Goal: Transaction & Acquisition: Purchase product/service

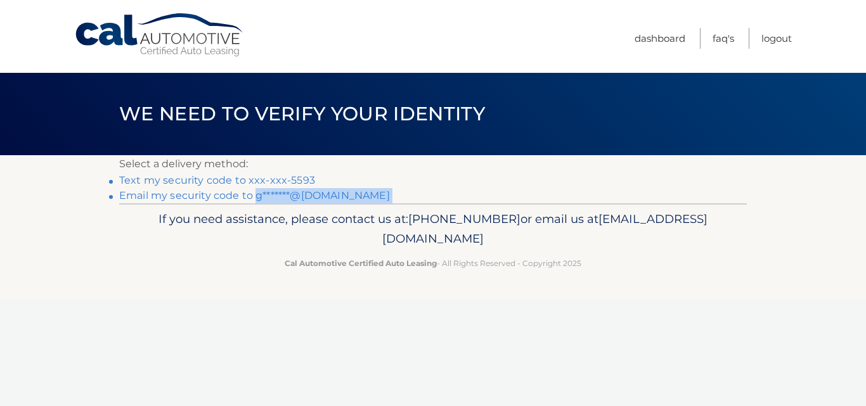
drag, startPoint x: 89, startPoint y: 223, endPoint x: 257, endPoint y: 188, distance: 171.6
click at [257, 188] on div "Cal Automotive Menu Dashboard FAQ's Logout ×" at bounding box center [433, 203] width 866 height 406
click at [110, 287] on footer "If you need assistance, please contact us at: 609-807-3200 or email us at Custo…" at bounding box center [433, 252] width 866 height 96
click at [183, 180] on link "Text my security code to xxx-xxx-5593" at bounding box center [217, 180] width 196 height 12
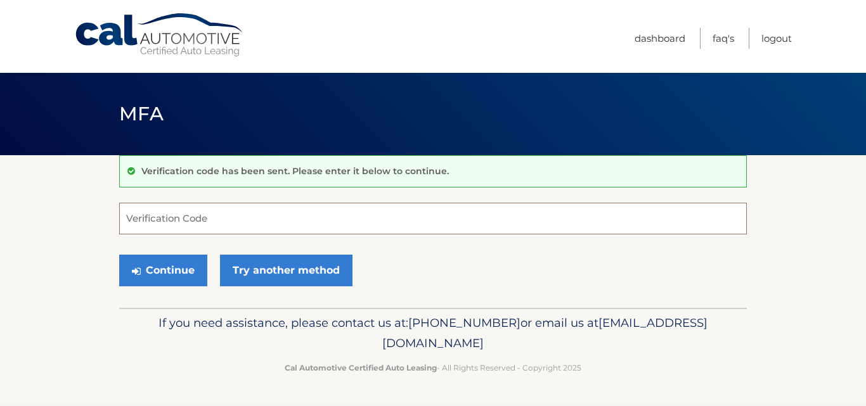
click at [304, 220] on input "Verification Code" at bounding box center [433, 219] width 628 height 32
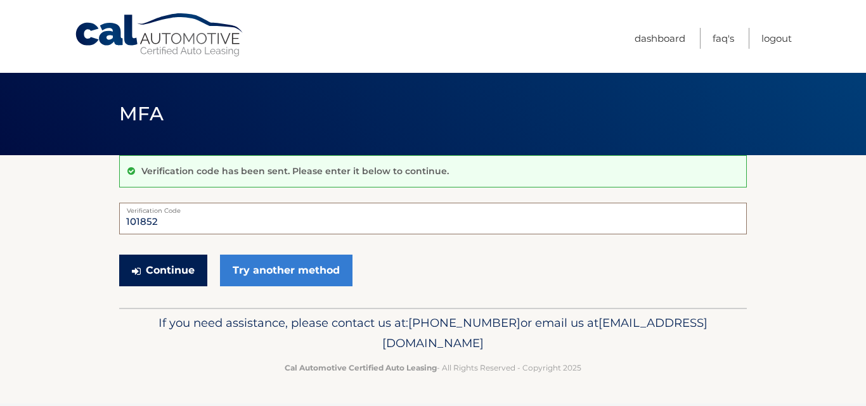
type input "101852"
click at [172, 276] on button "Continue" at bounding box center [163, 271] width 88 height 32
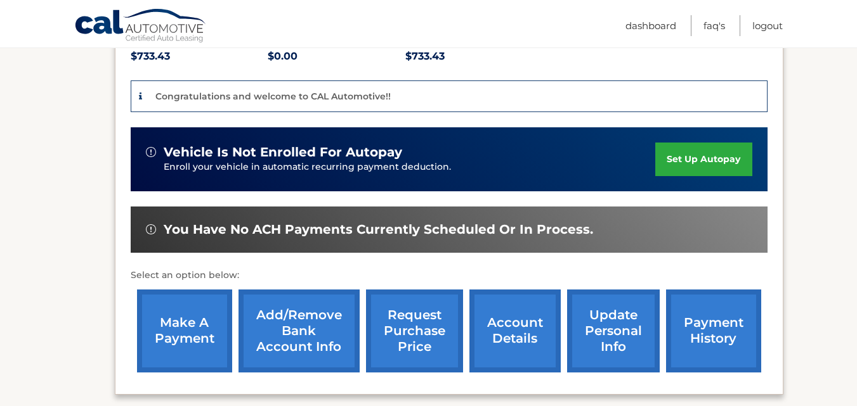
scroll to position [330, 0]
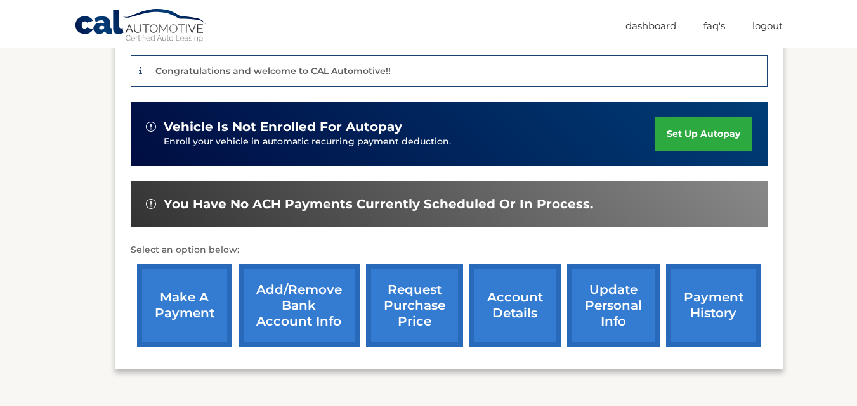
click at [163, 314] on link "make a payment" at bounding box center [184, 305] width 95 height 83
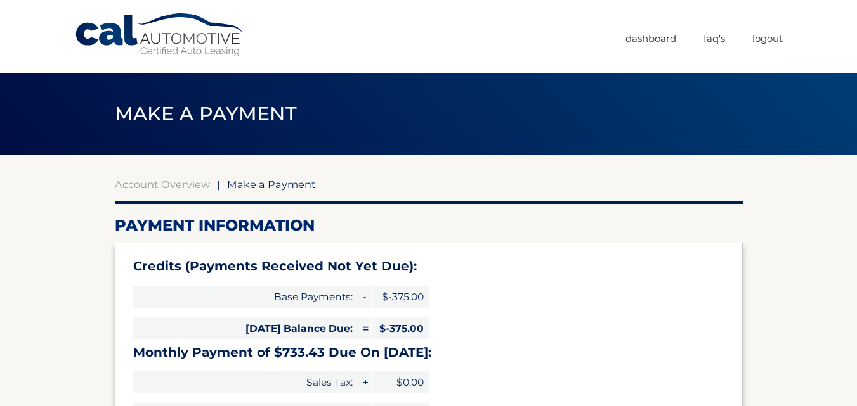
select select "ODY1Y2U3ZmMtMDk2NC00N2RmLTgwNzYtZDc0ZDY3MzEyY2U2"
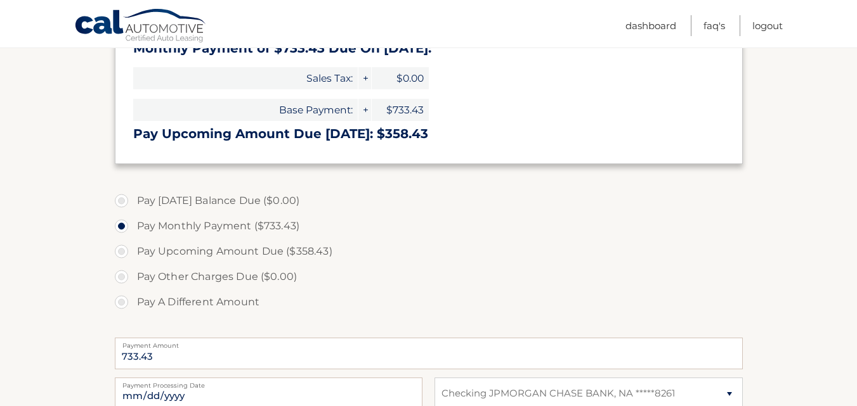
scroll to position [330, 0]
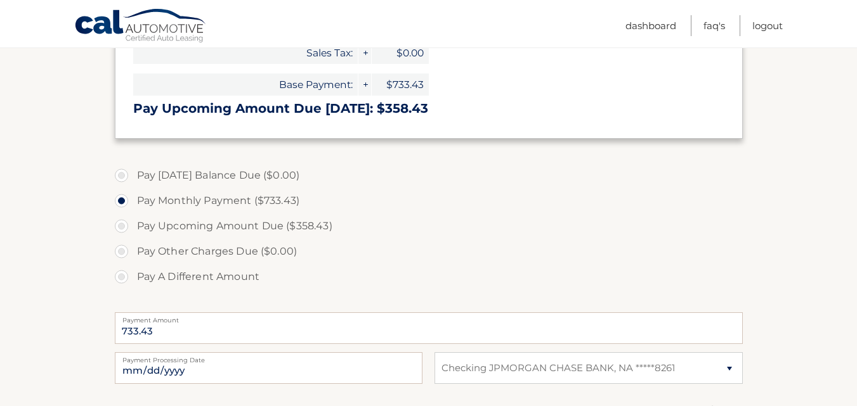
click at [118, 252] on label "Pay Other Charges Due ($0.00)" at bounding box center [429, 251] width 628 height 25
click at [119, 252] on label "Pay Other Charges Due ($0.00)" at bounding box center [429, 251] width 628 height 25
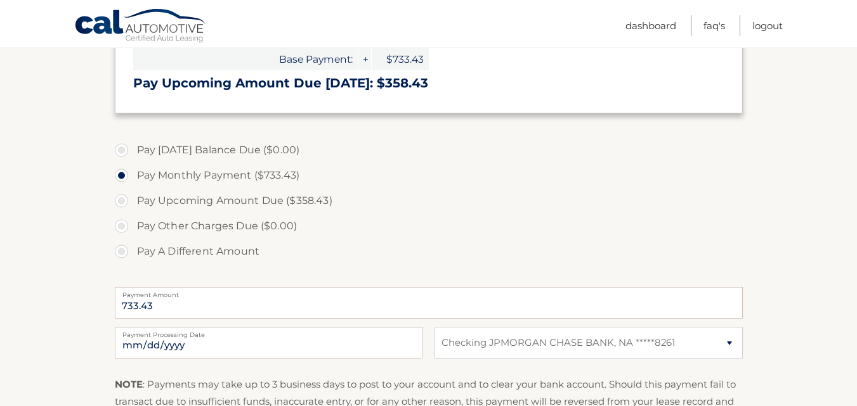
scroll to position [380, 0]
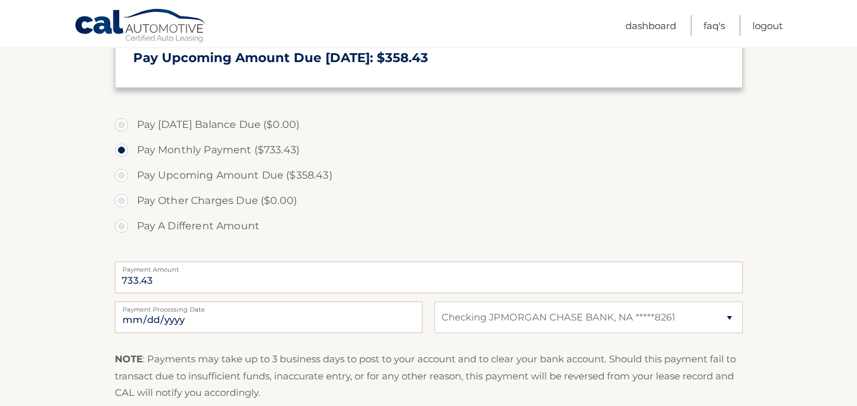
click at [119, 223] on label "Pay A Different Amount" at bounding box center [429, 226] width 628 height 25
click at [120, 223] on input "Pay A Different Amount" at bounding box center [126, 224] width 13 height 20
radio input "true"
click at [231, 283] on input "Payment Amount" at bounding box center [429, 278] width 628 height 32
click at [559, 190] on label "Pay Other Charges Due ($0.00)" at bounding box center [429, 200] width 628 height 25
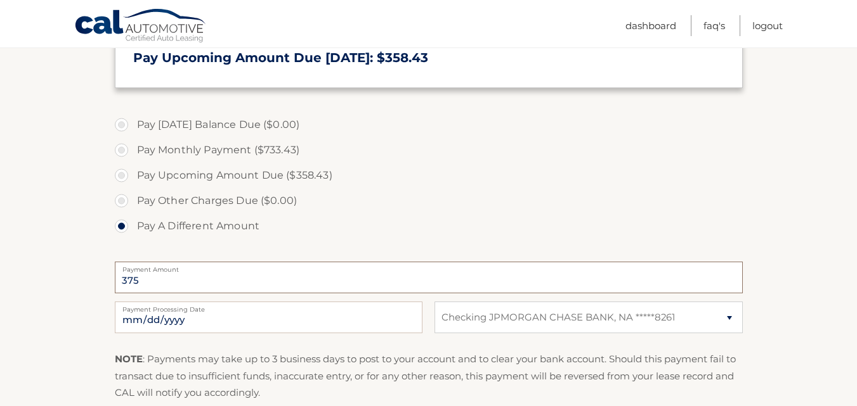
click at [167, 276] on input "375" at bounding box center [429, 278] width 628 height 32
type input "375.00"
click at [75, 257] on section "Account Overview | Make a Payment Payment Information Credits (Payments Receive…" at bounding box center [428, 129] width 857 height 708
click at [163, 280] on input "375.00" at bounding box center [429, 278] width 628 height 32
click at [74, 289] on section "Account Overview | Make a Payment Payment Information Credits (Payments Receive…" at bounding box center [428, 129] width 857 height 708
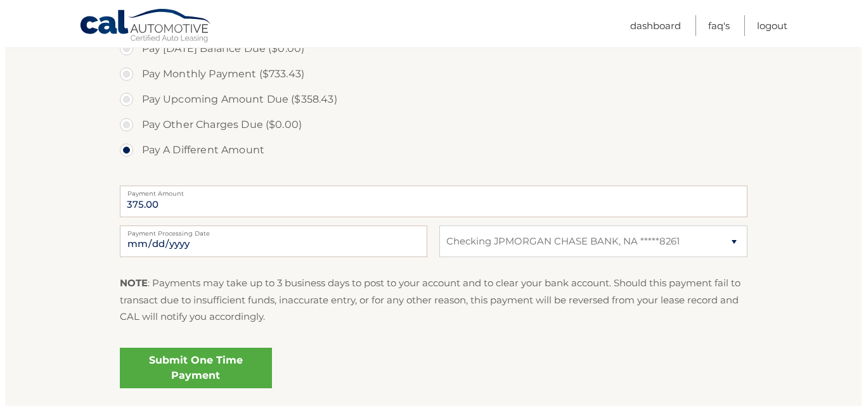
scroll to position [482, 0]
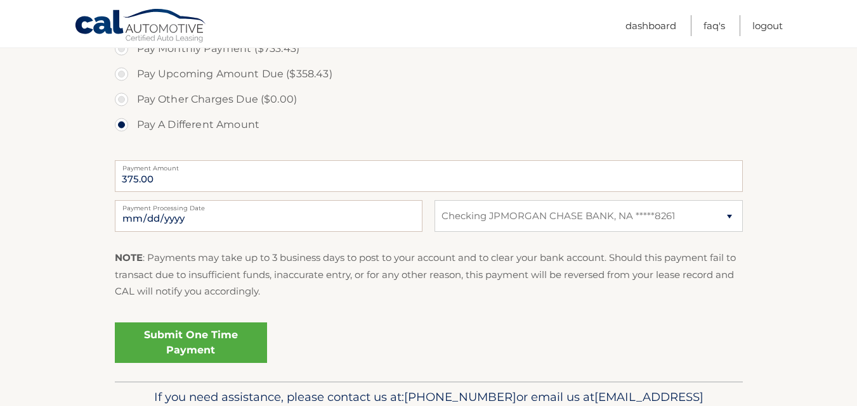
click at [153, 343] on link "Submit One Time Payment" at bounding box center [191, 343] width 152 height 41
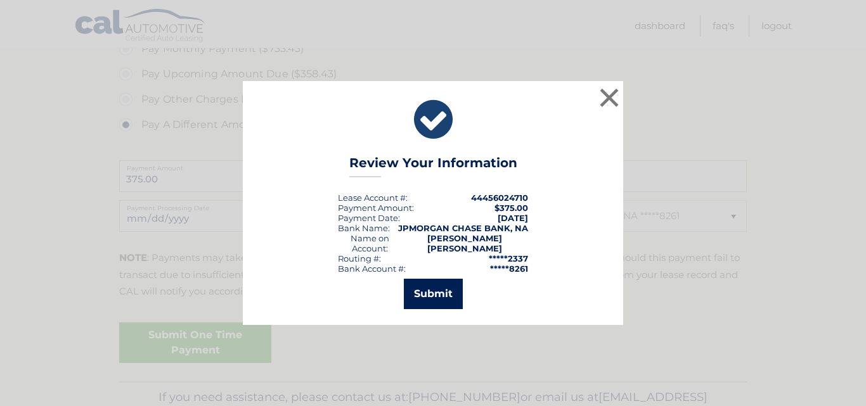
click at [427, 295] on button "Submit" at bounding box center [433, 294] width 59 height 30
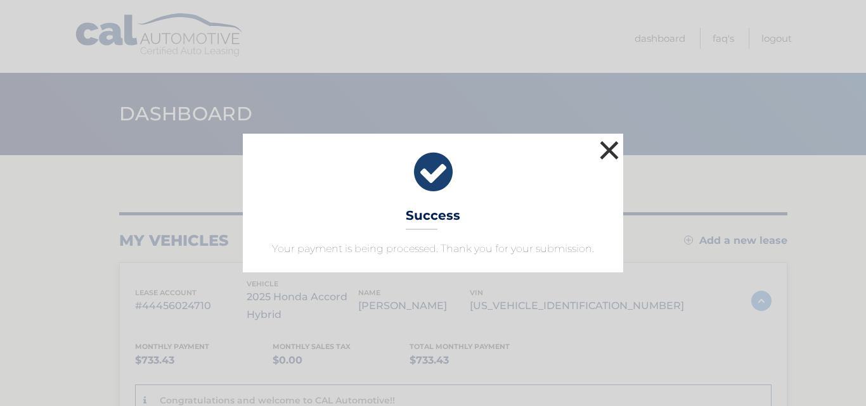
click at [604, 143] on button "×" at bounding box center [609, 150] width 25 height 25
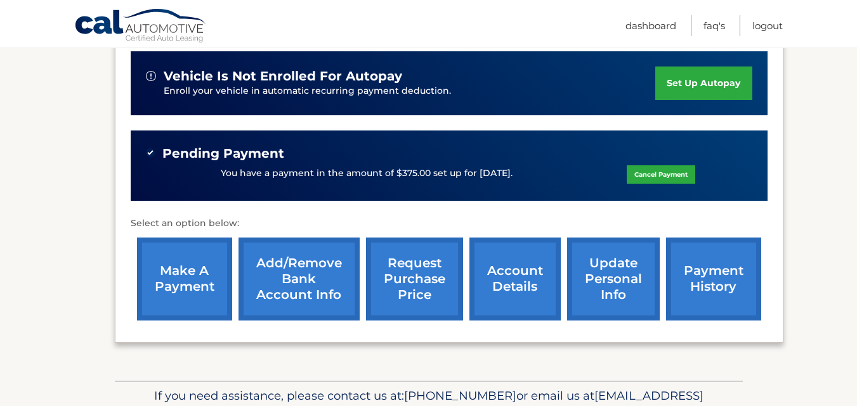
scroll to position [406, 0]
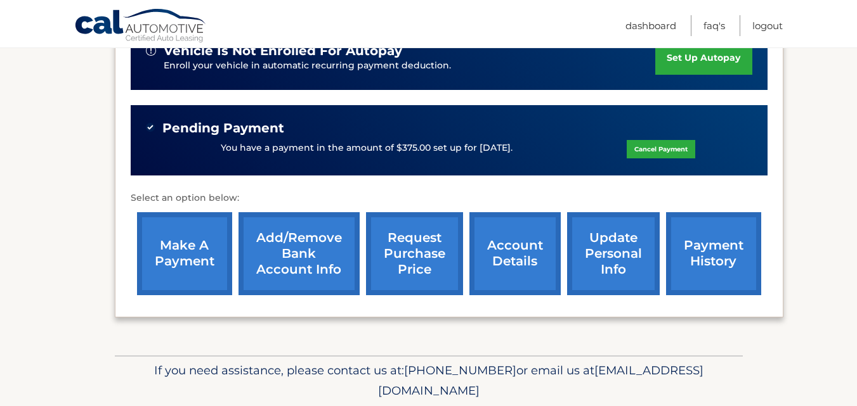
click at [504, 261] on link "account details" at bounding box center [514, 253] width 91 height 83
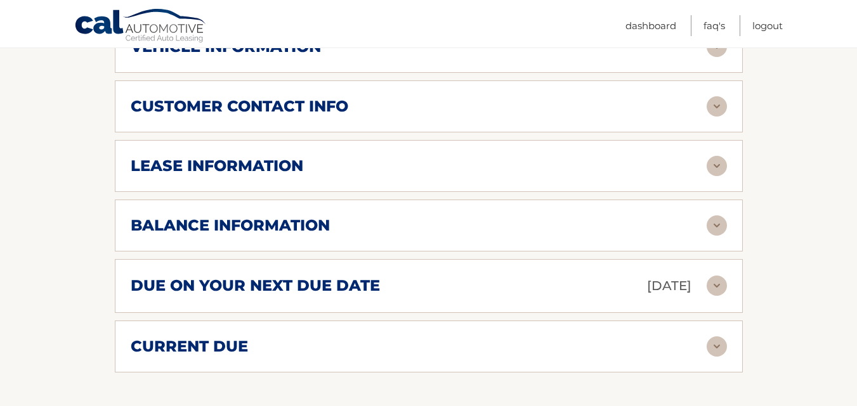
scroll to position [710, 0]
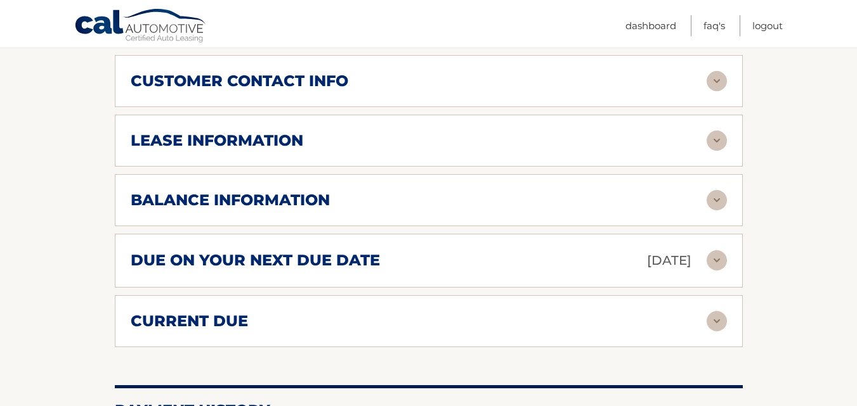
click at [710, 146] on img at bounding box center [716, 141] width 20 height 20
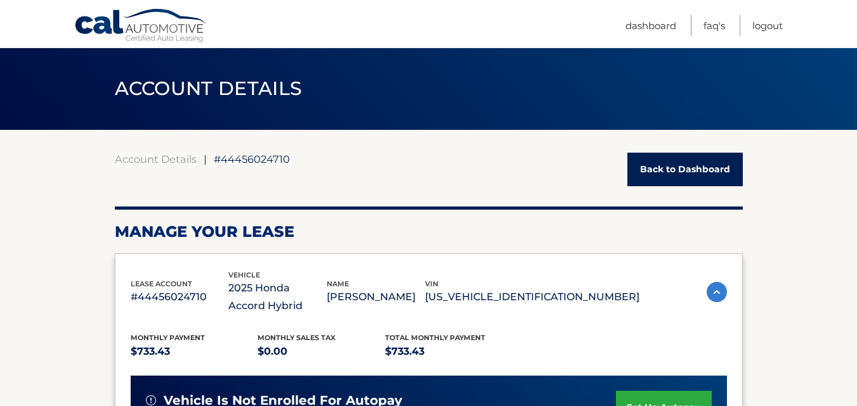
scroll to position [0, 0]
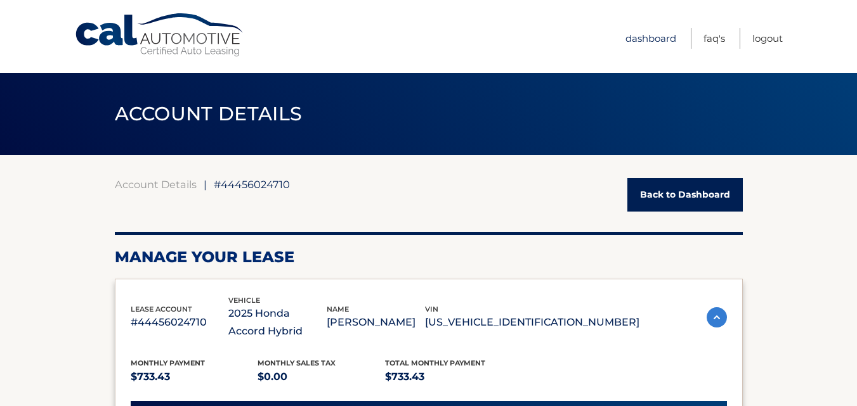
click at [642, 38] on link "Dashboard" at bounding box center [650, 38] width 51 height 21
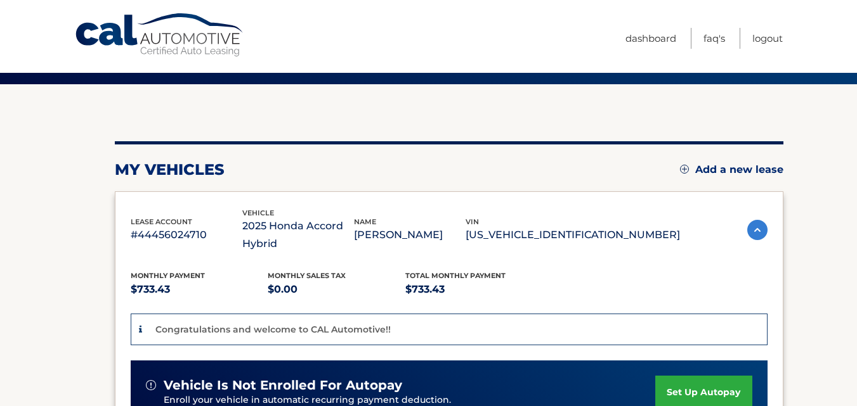
scroll to position [46, 0]
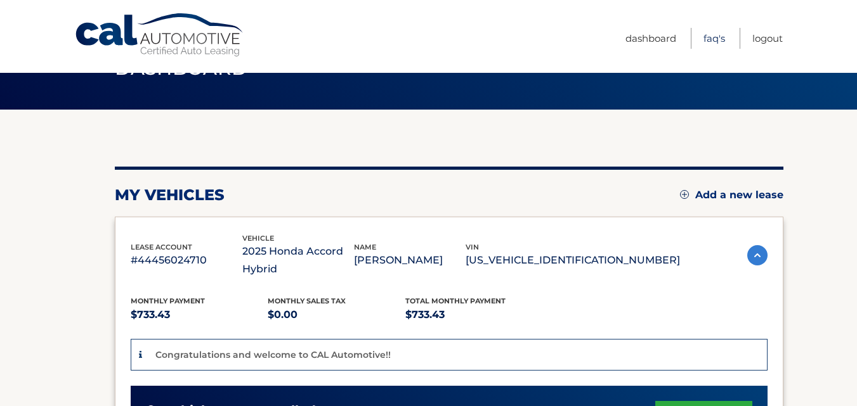
click at [713, 39] on link "FAQ's" at bounding box center [714, 38] width 22 height 21
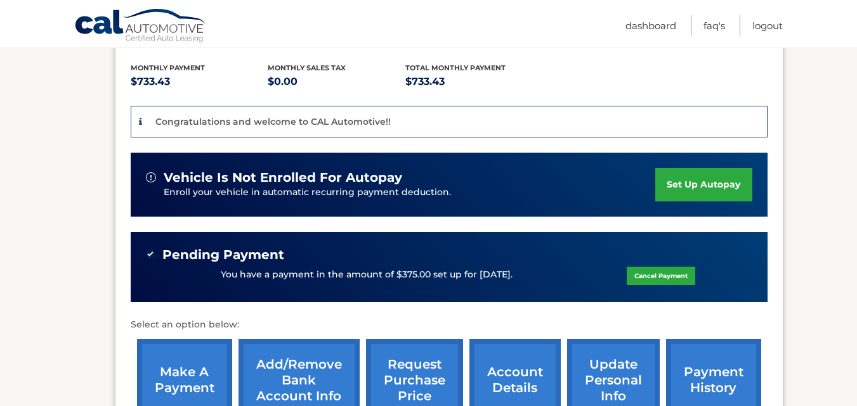
scroll to position [304, 0]
